Goal: Task Accomplishment & Management: Use online tool/utility

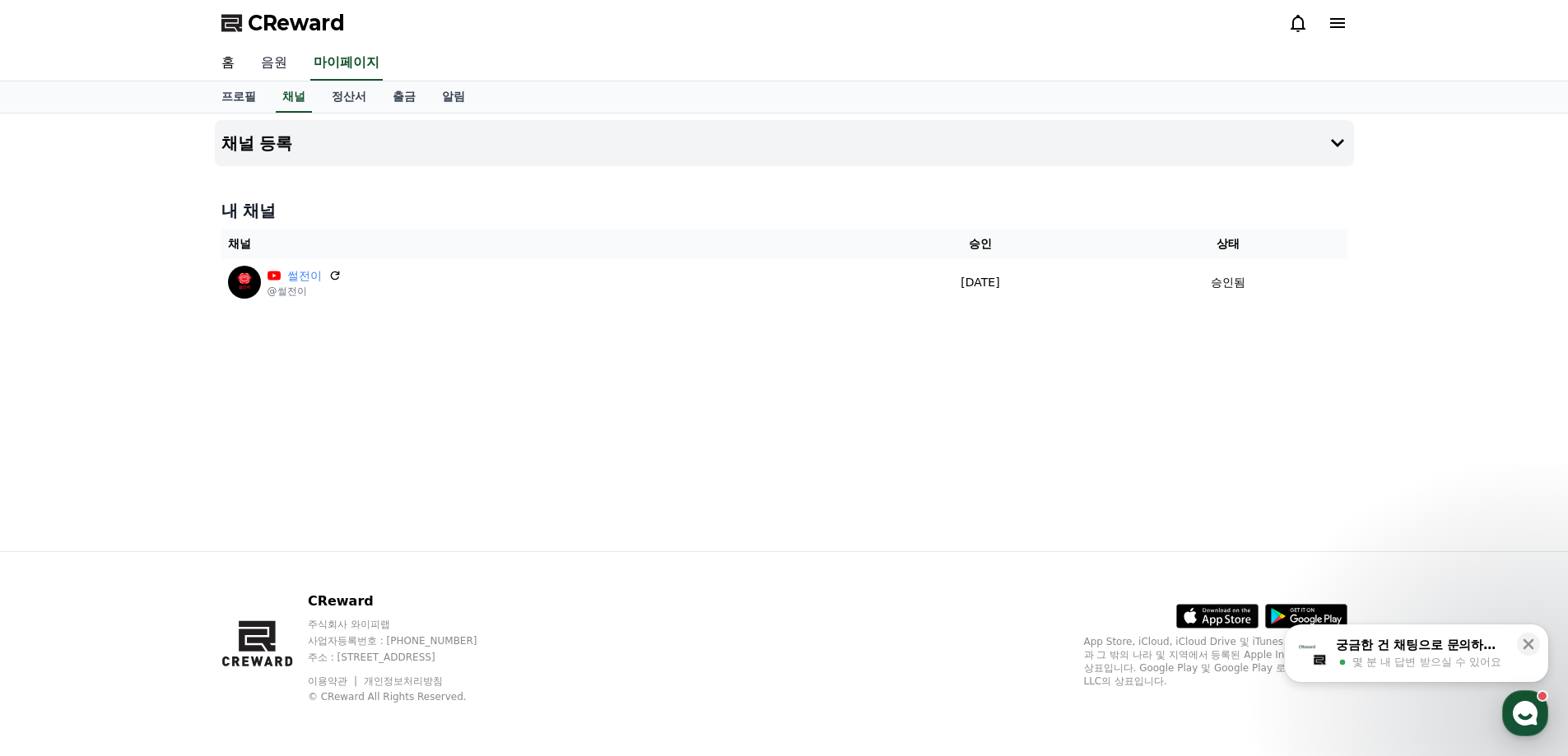
click at [281, 56] on link "음원" at bounding box center [274, 63] width 53 height 35
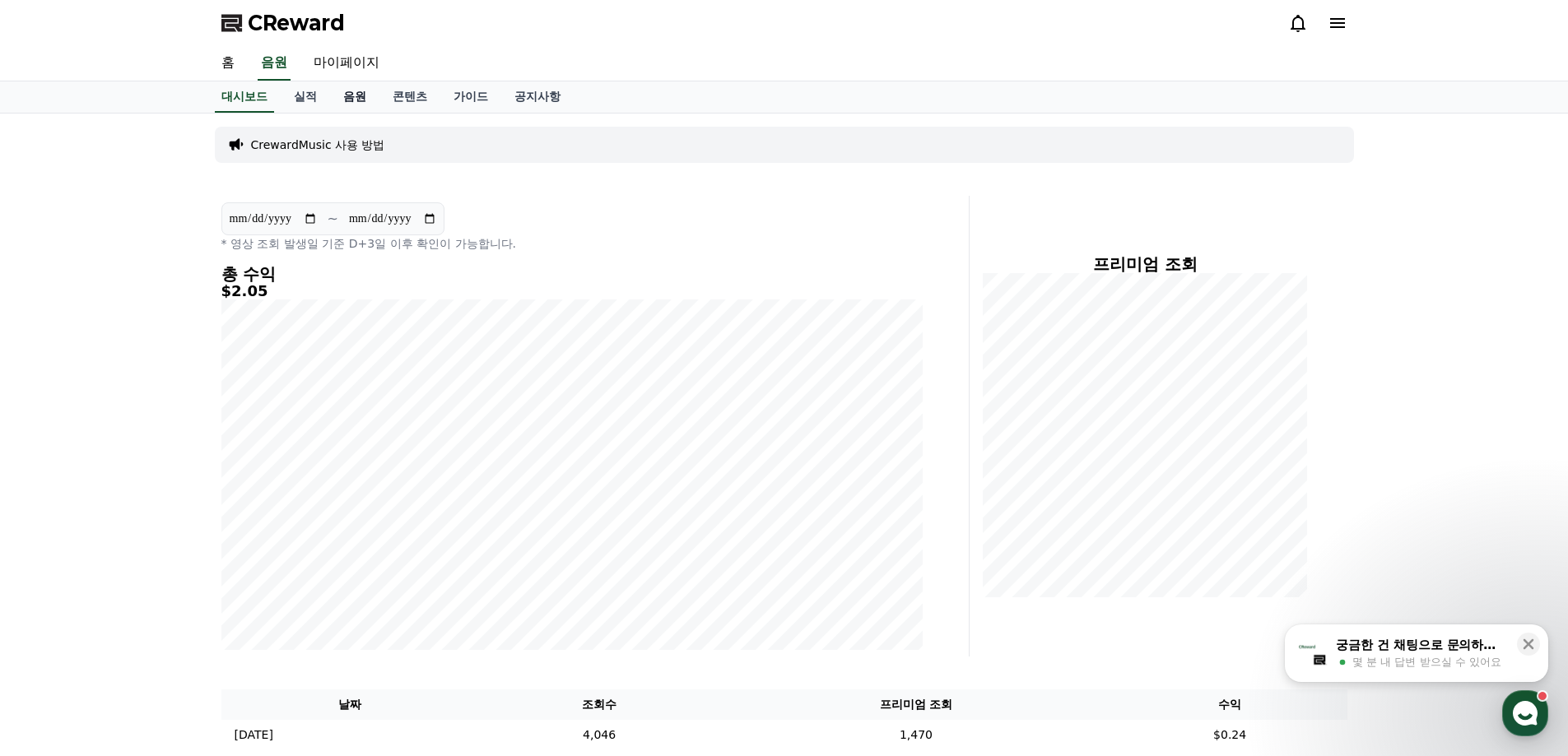
click at [347, 101] on link "음원" at bounding box center [355, 97] width 50 height 32
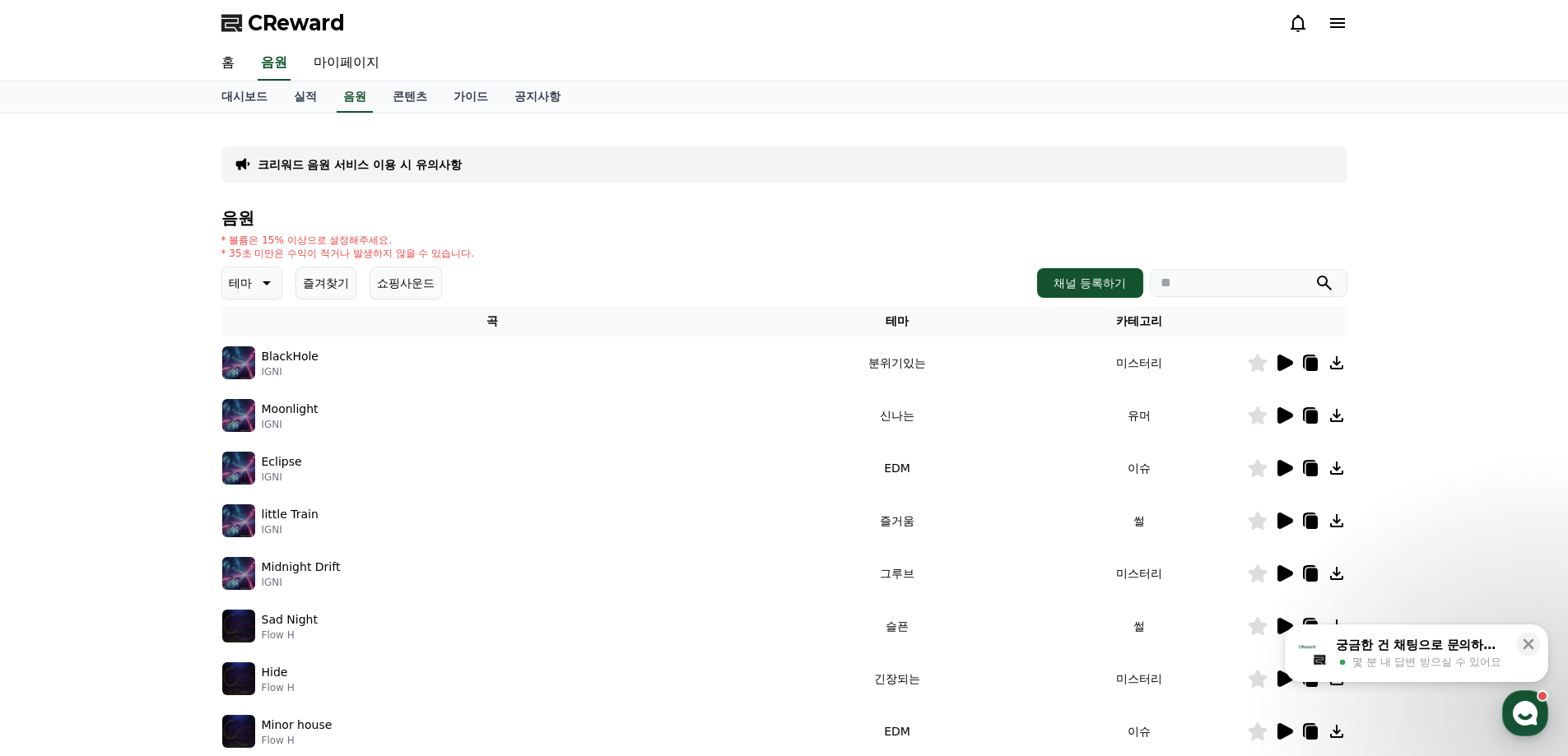
click at [326, 282] on button "즐겨찾기" at bounding box center [326, 283] width 61 height 33
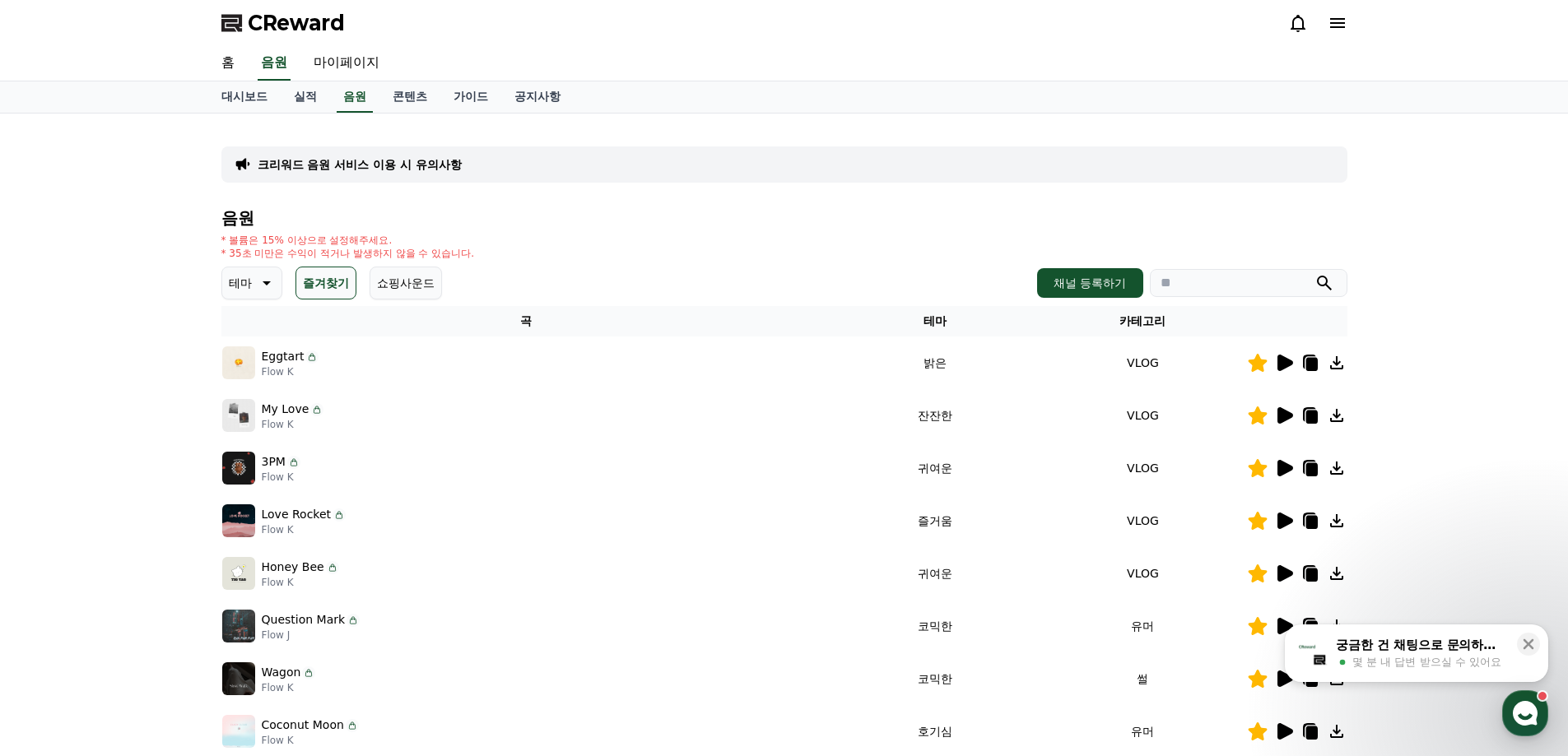
scroll to position [247, 0]
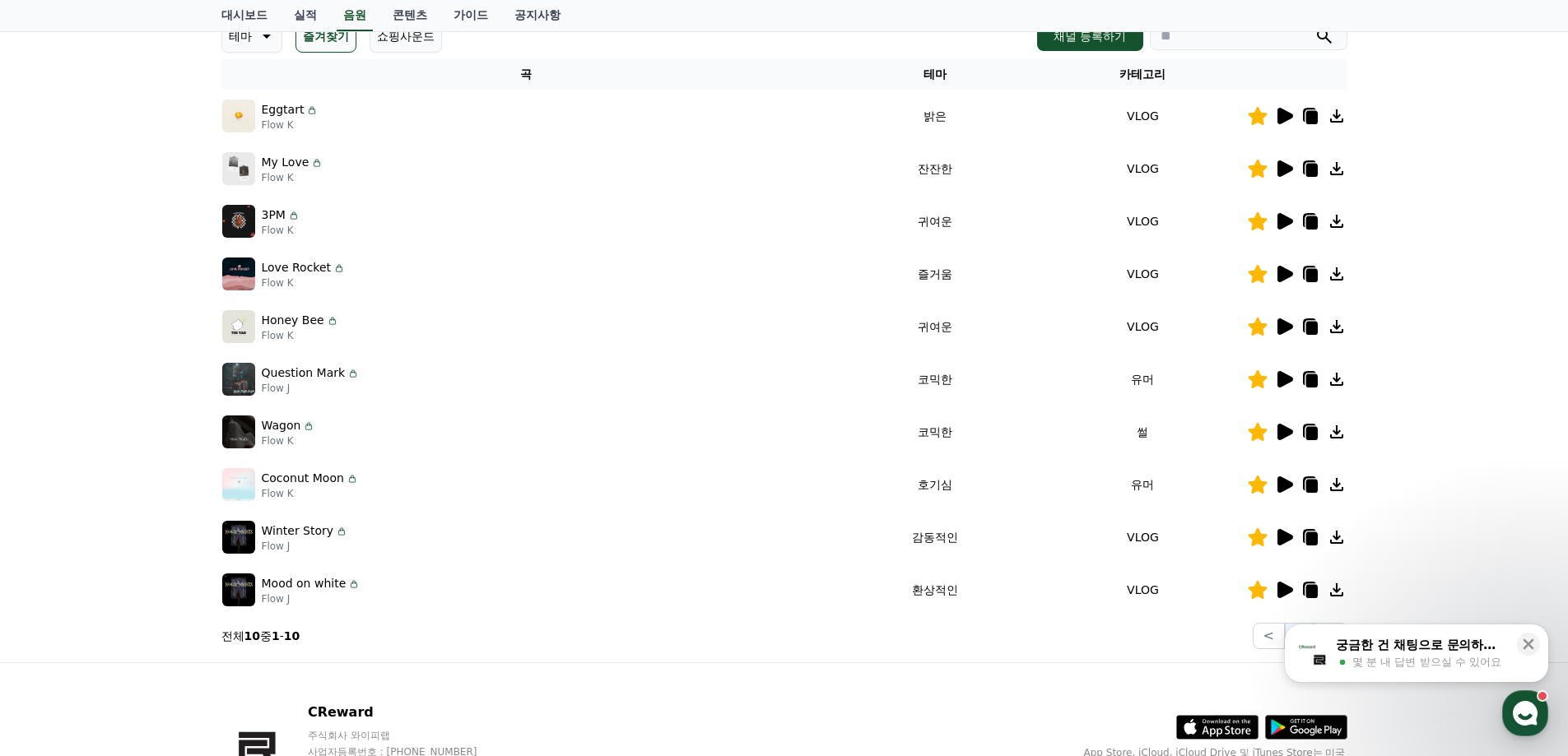
click at [1284, 325] on icon at bounding box center [1285, 326] width 16 height 17
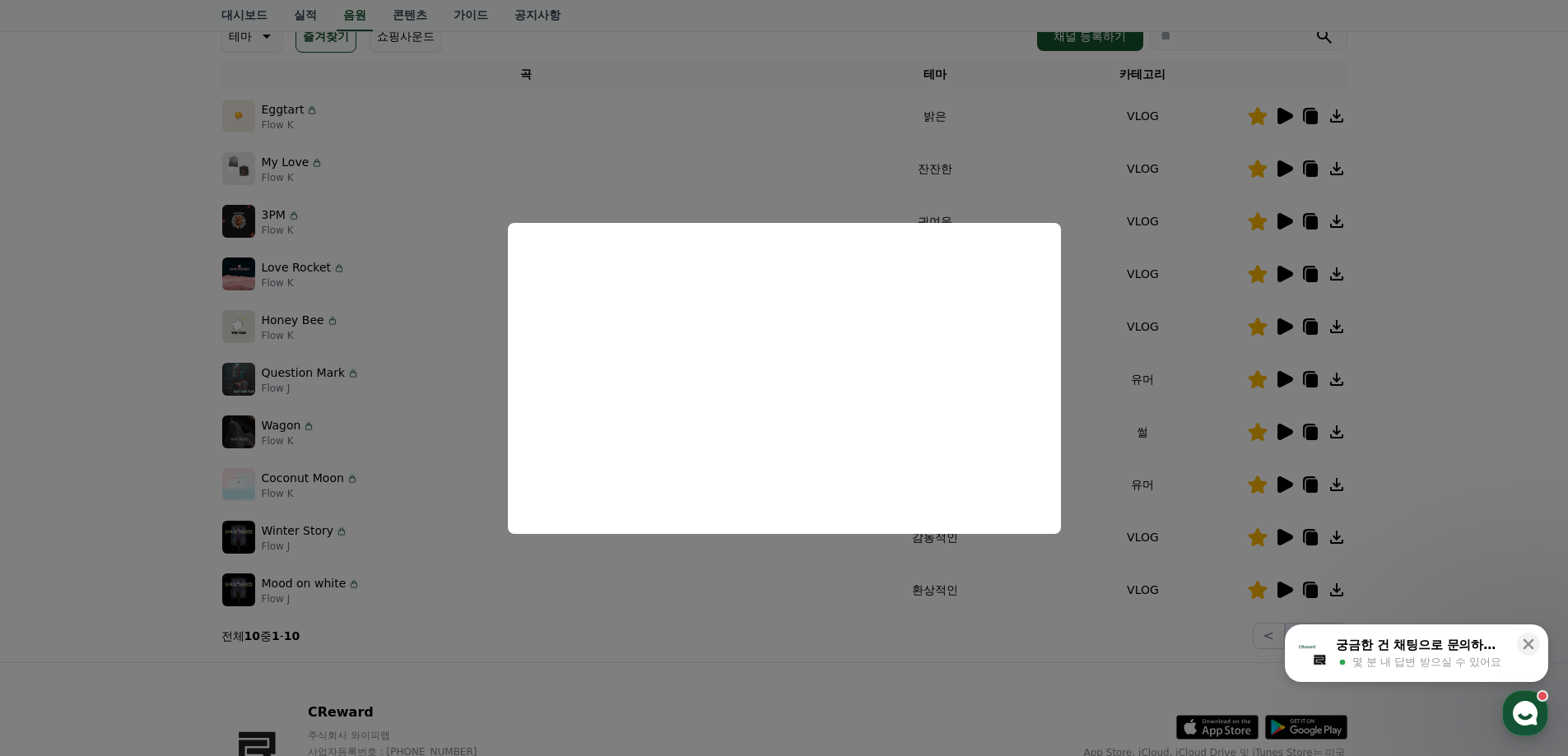
click at [1427, 383] on button "close modal" at bounding box center [784, 378] width 1568 height 756
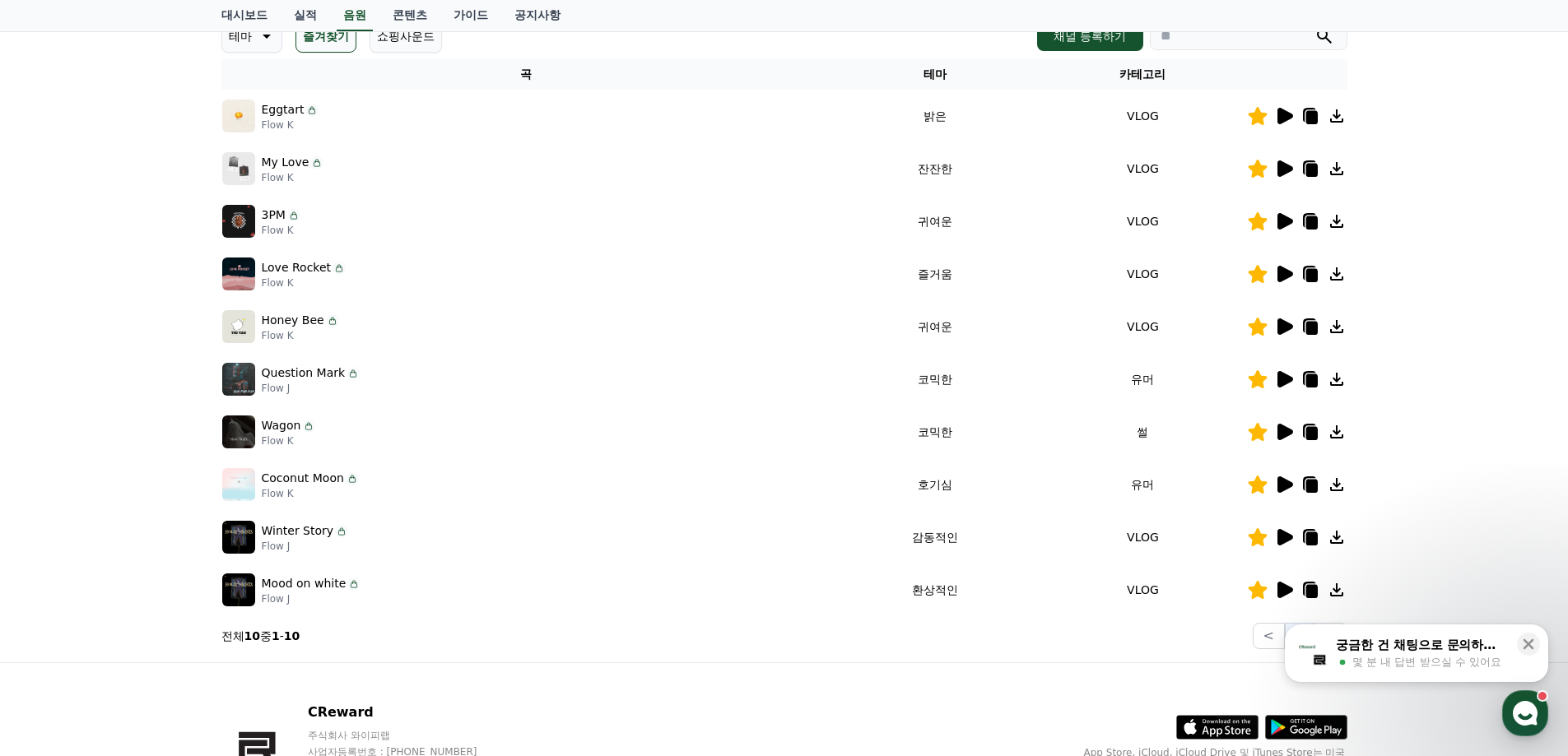
click at [1314, 325] on icon at bounding box center [1311, 327] width 12 height 13
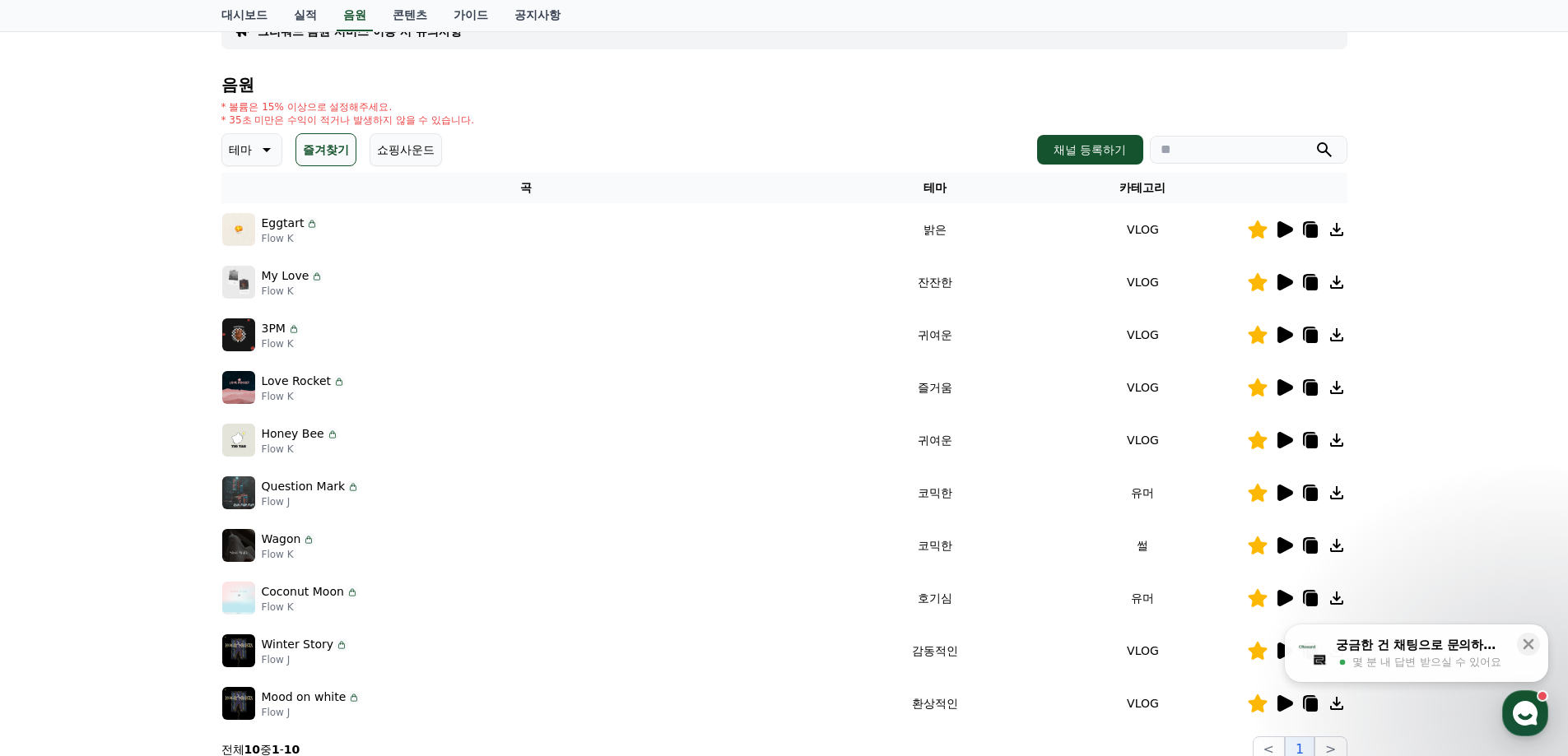
scroll to position [0, 0]
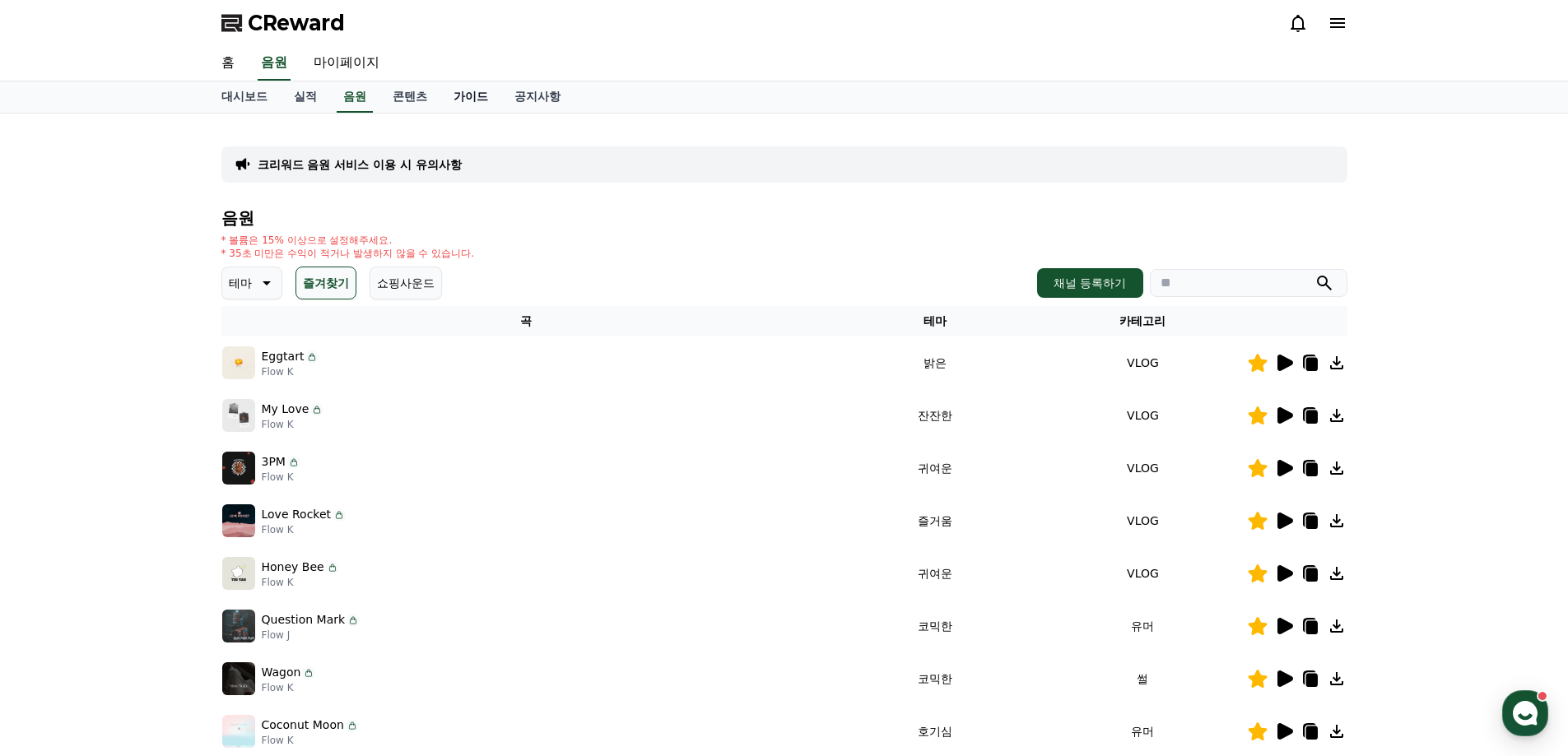
click at [470, 96] on link "가이드" at bounding box center [470, 97] width 61 height 32
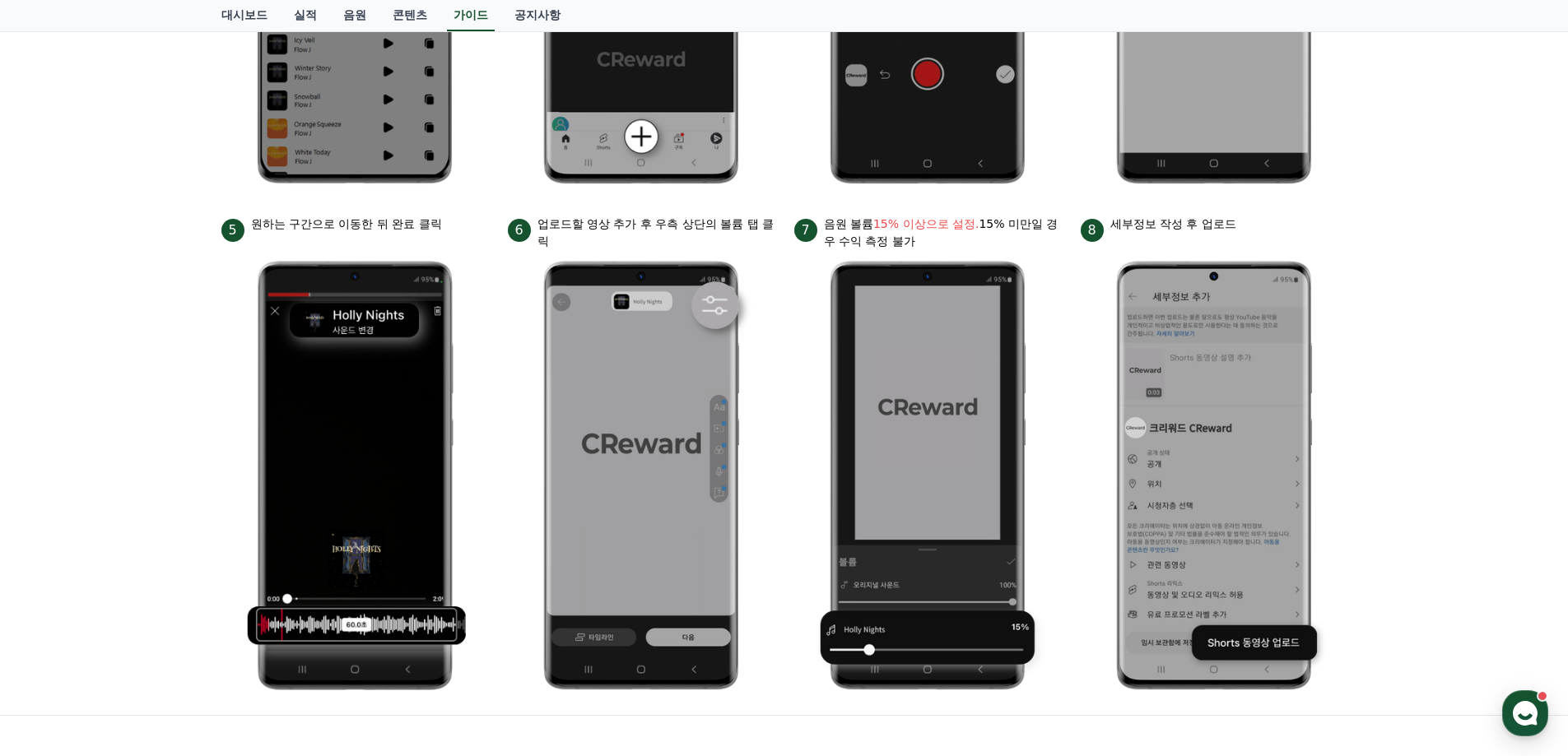
scroll to position [600, 0]
